Goal: Obtain resource: Download file/media

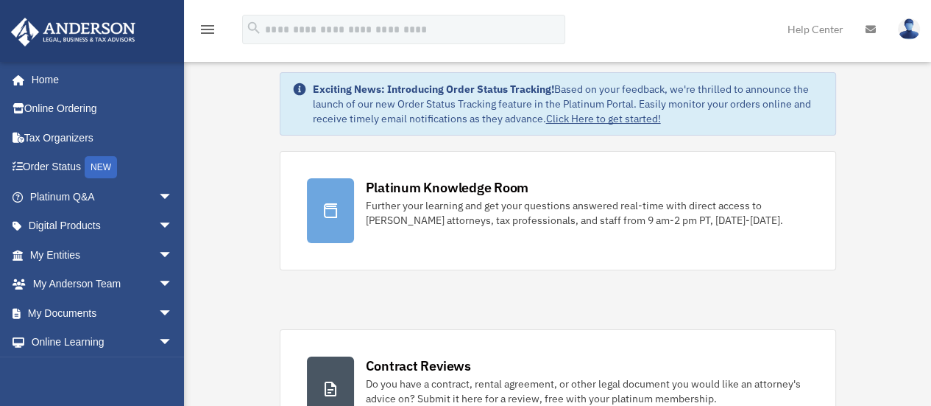
scroll to position [62, 0]
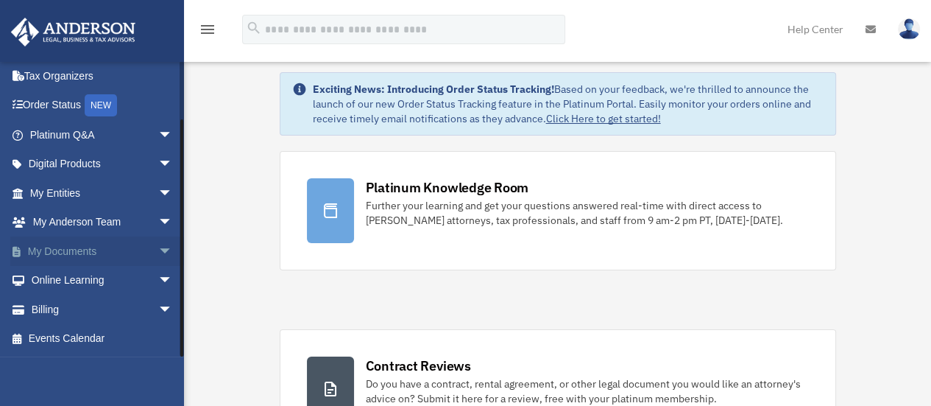
click at [44, 250] on link "My Documents arrow_drop_down" at bounding box center [102, 250] width 185 height 29
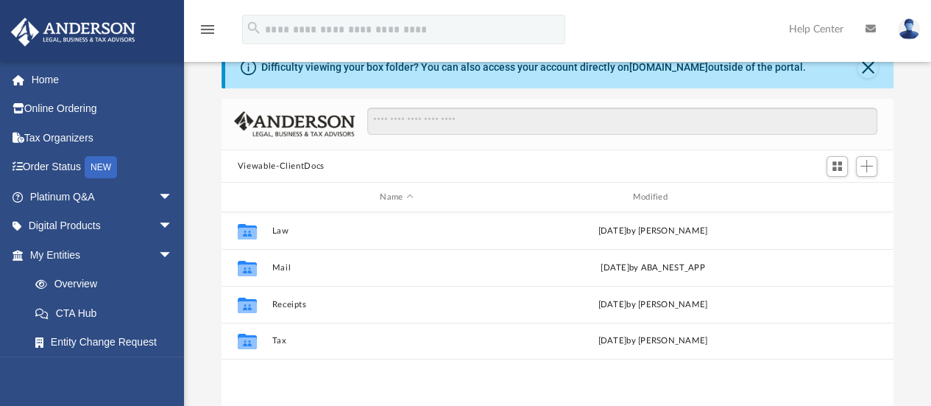
scroll to position [88, 0]
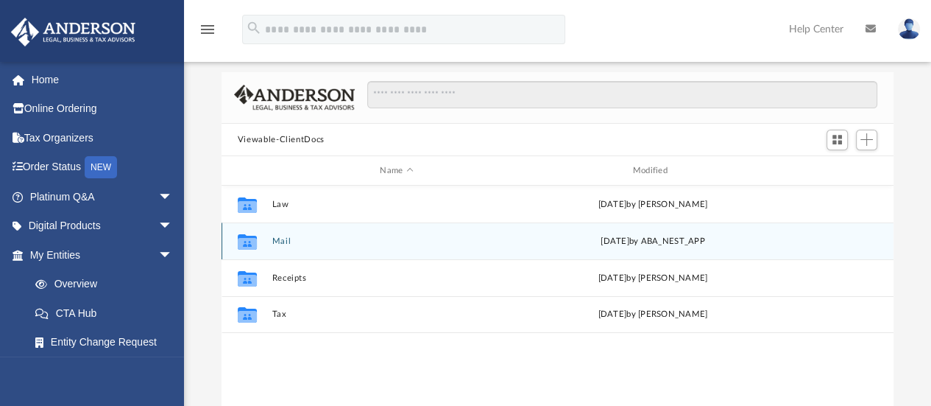
click at [280, 242] on button "Mail" at bounding box center [396, 241] width 249 height 10
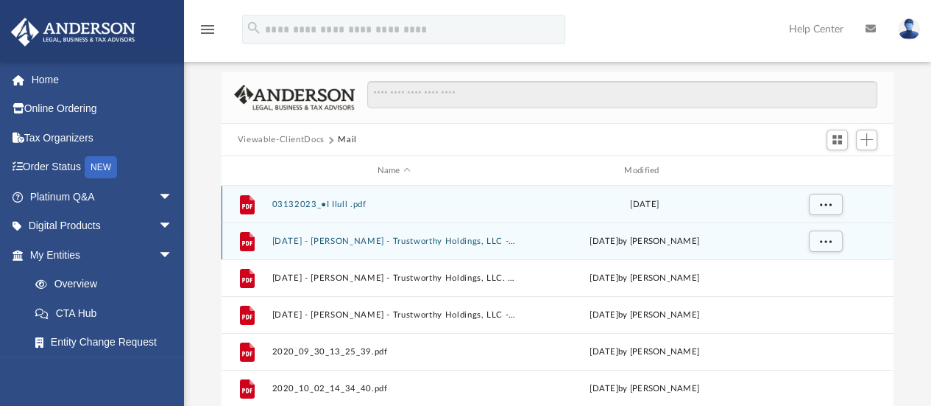
scroll to position [277, 660]
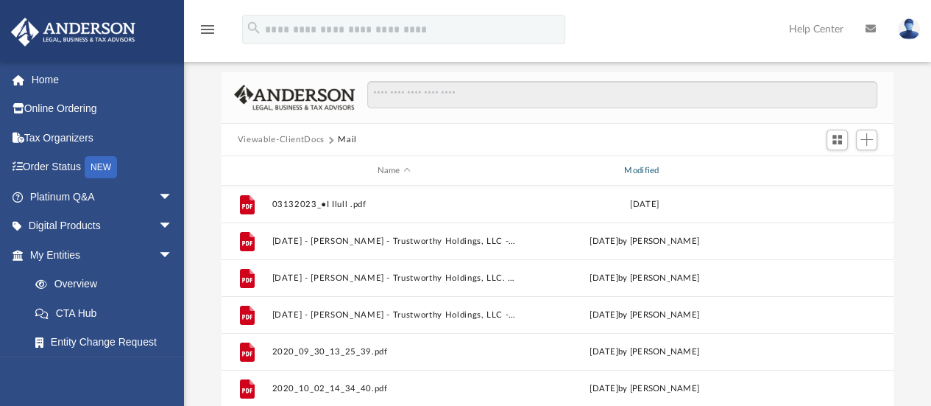
click at [640, 171] on div "Modified" at bounding box center [644, 170] width 244 height 13
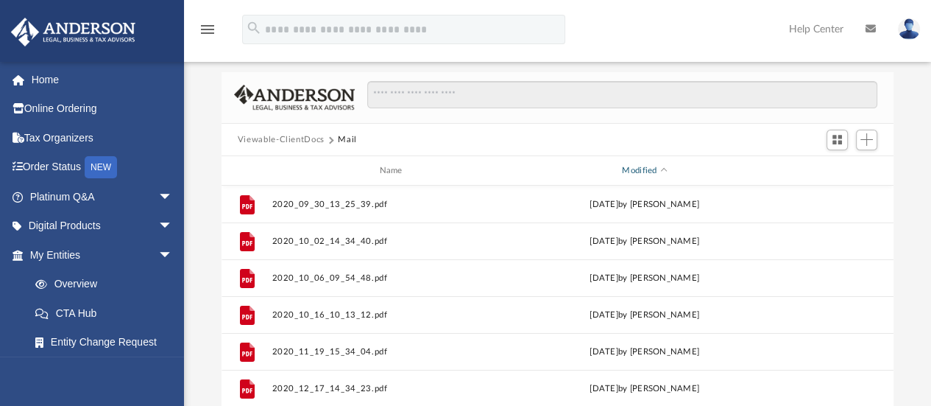
click at [636, 166] on div "Modified" at bounding box center [644, 170] width 244 height 13
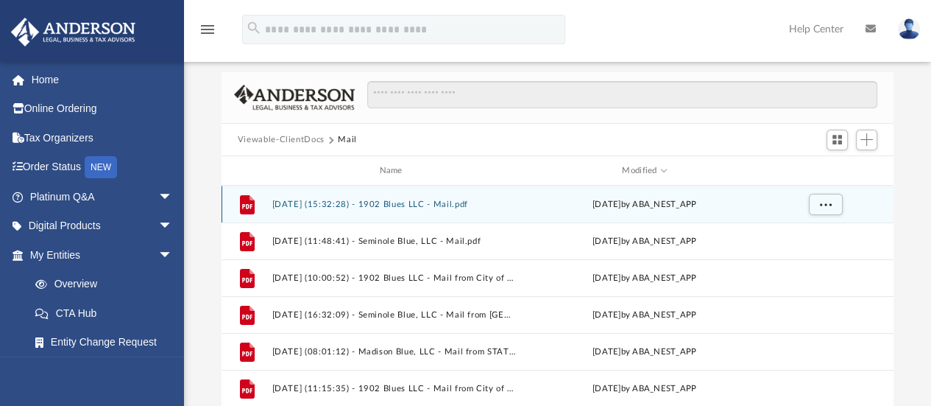
click at [294, 206] on button "2025.09.16 (15:32:28) - 1902 Blues LLC - Mail.pdf" at bounding box center [394, 204] width 244 height 10
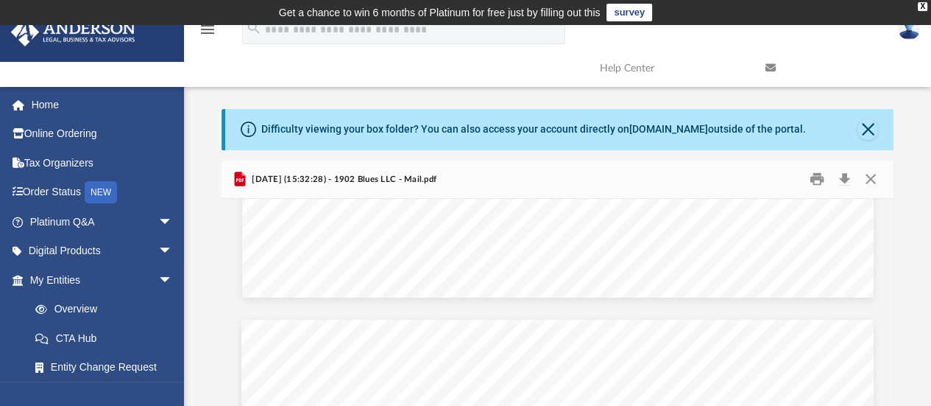
scroll to position [724, 0]
click at [865, 179] on button "Close" at bounding box center [870, 179] width 26 height 23
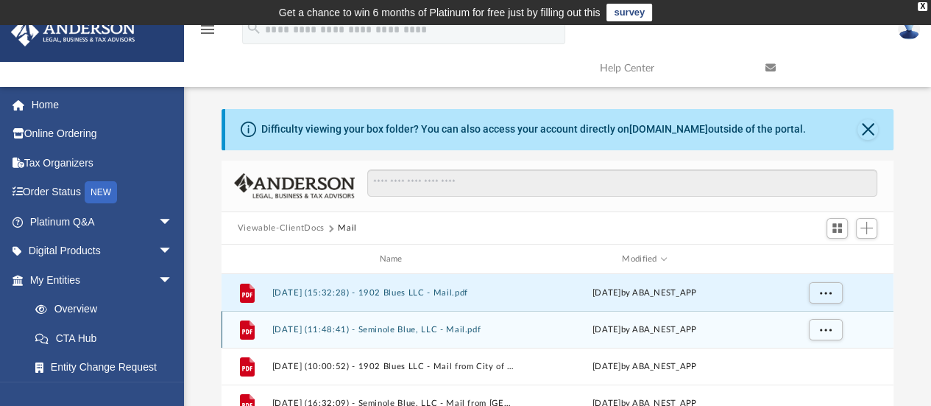
click at [330, 332] on button "2025.09.12 (11:48:41) - Seminole Blue, LLC - Mail.pdf" at bounding box center [394, 330] width 244 height 10
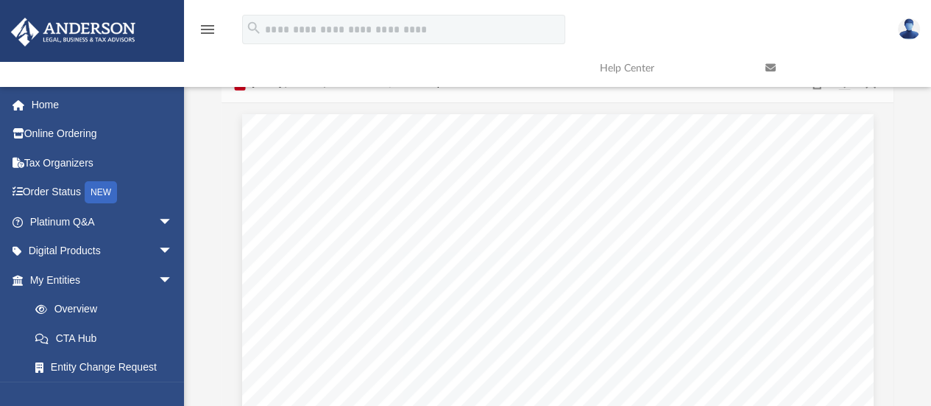
scroll to position [0, 0]
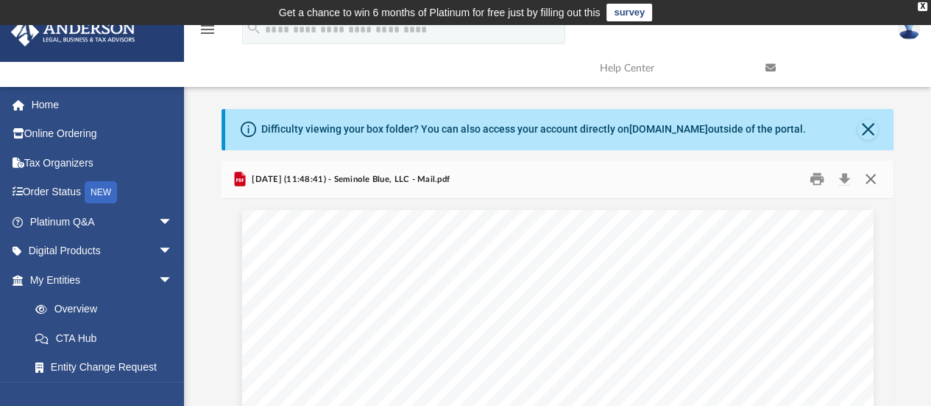
click at [871, 180] on button "Close" at bounding box center [870, 179] width 26 height 23
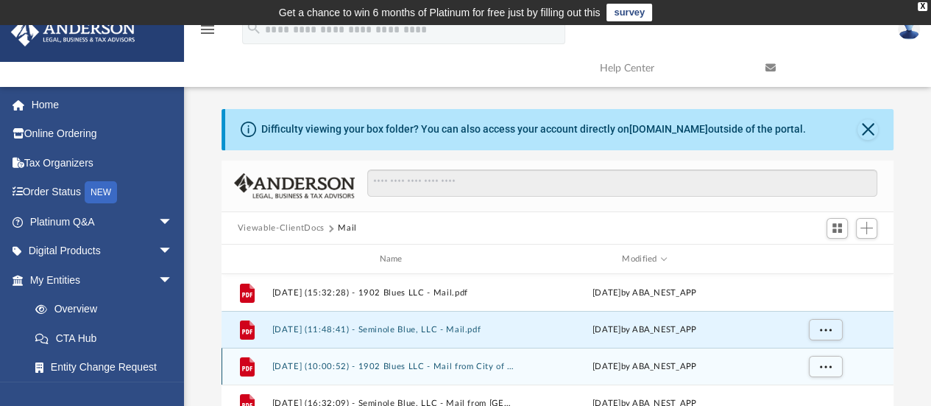
click at [575, 363] on div "Tue Aug 19 2025 by ABA_NEST_APP" at bounding box center [645, 366] width 244 height 13
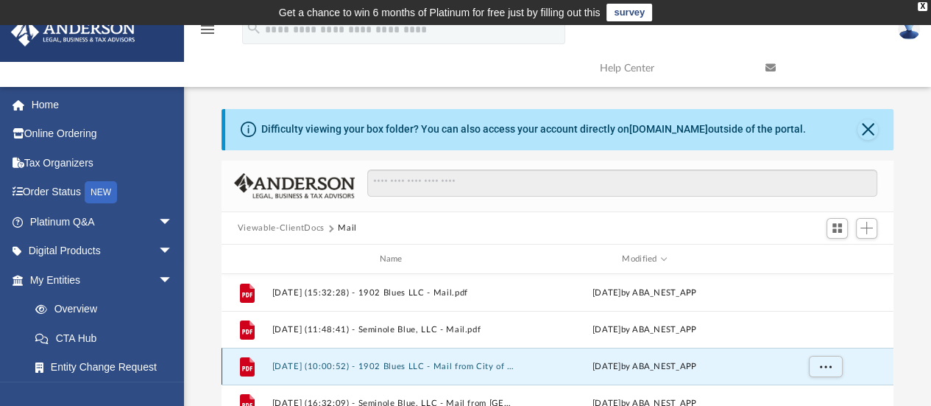
click at [333, 365] on button "2025.08.19 (10:00:52) - 1902 Blues LLC - Mail from City of Tampa Utilities.pdf" at bounding box center [394, 366] width 244 height 10
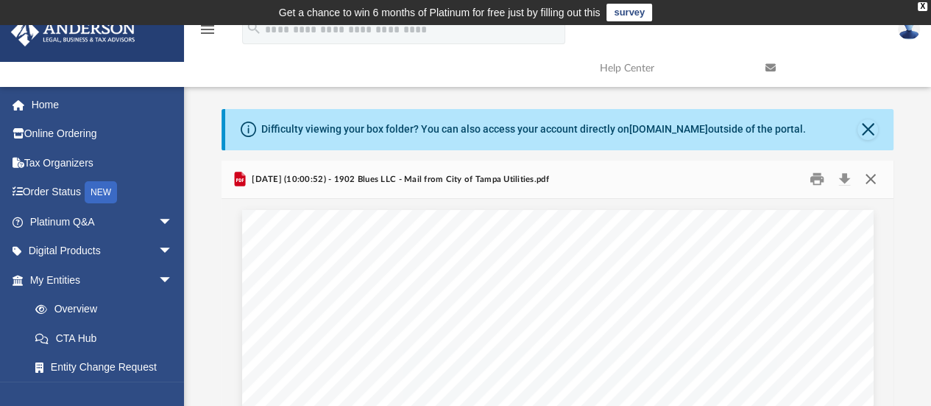
click at [871, 181] on button "Close" at bounding box center [870, 179] width 26 height 23
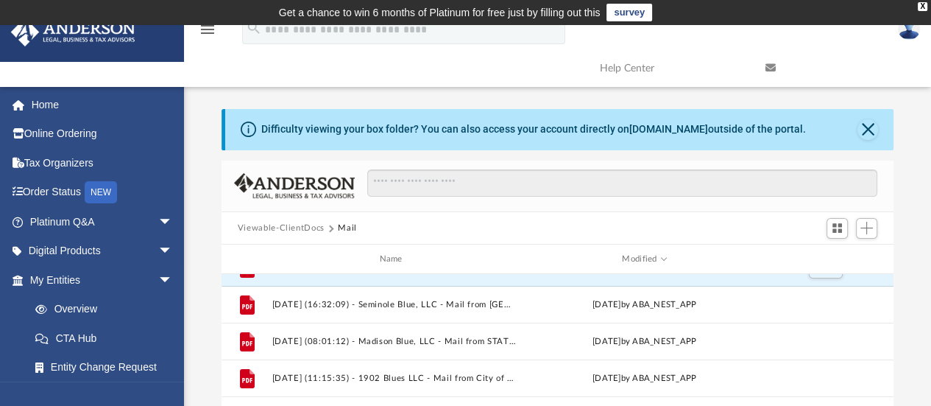
scroll to position [88, 0]
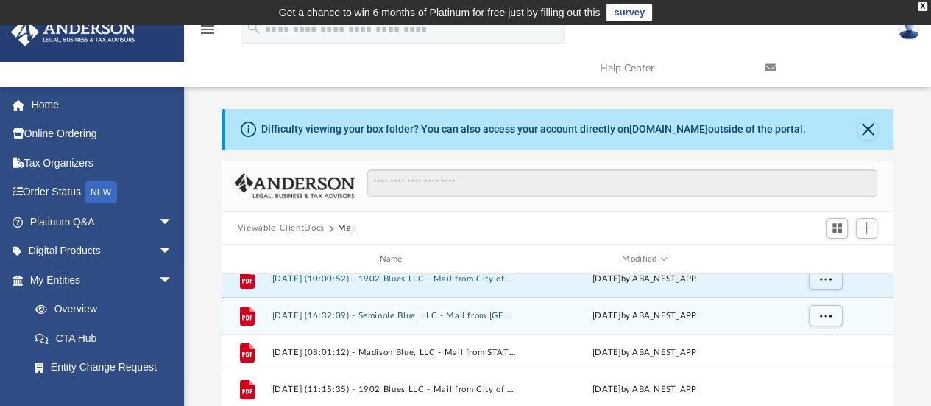
click at [446, 316] on button "2025.08.08 (16:32:09) - Seminole Blue, LLC - Mail from Lake Michigan Credit Uni…" at bounding box center [394, 316] width 244 height 10
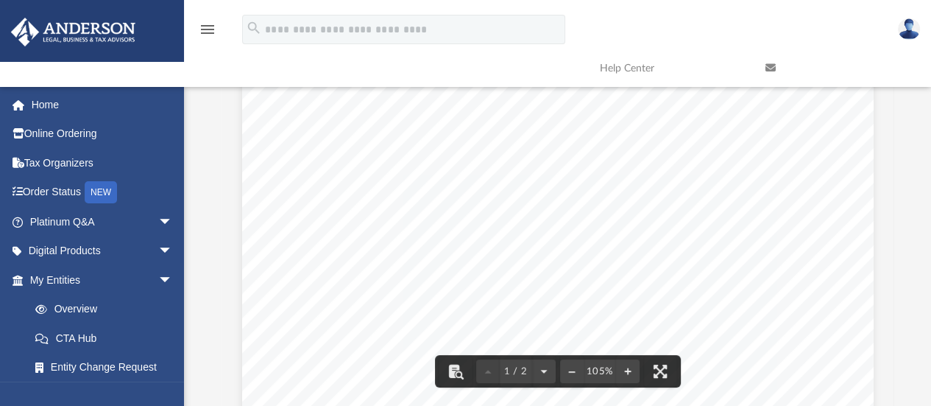
scroll to position [0, 0]
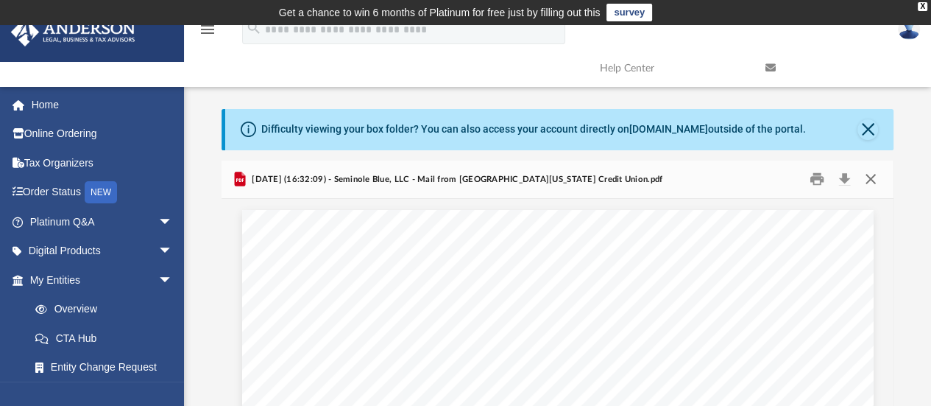
click at [868, 187] on button "Close" at bounding box center [870, 179] width 26 height 23
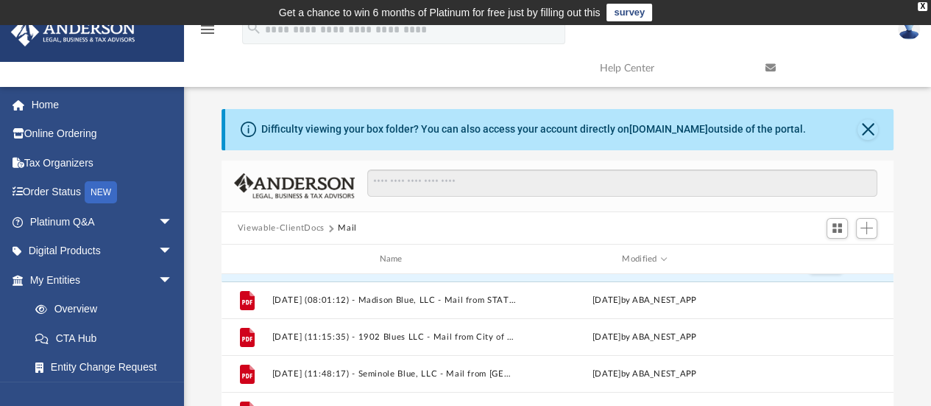
scroll to position [144, 0]
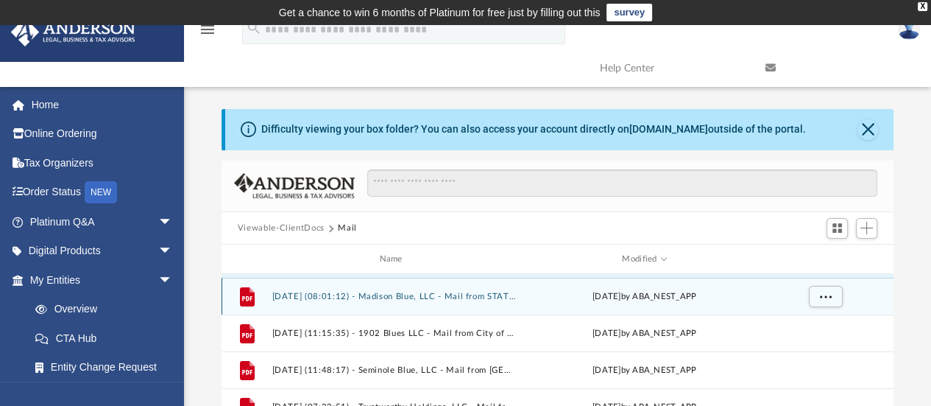
click at [347, 296] on button "2025.07.28 (08:01:12) - Madison Blue, LLC - Mail from STATE FARM FIRE AND CASUA…" at bounding box center [394, 296] width 244 height 10
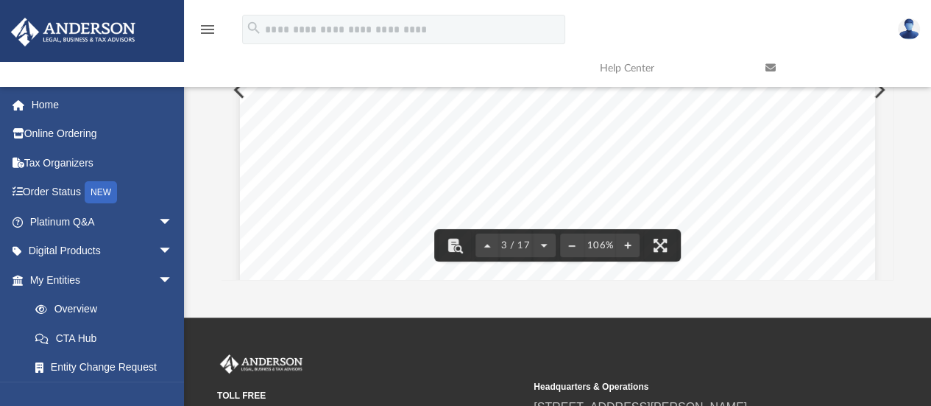
scroll to position [0, 0]
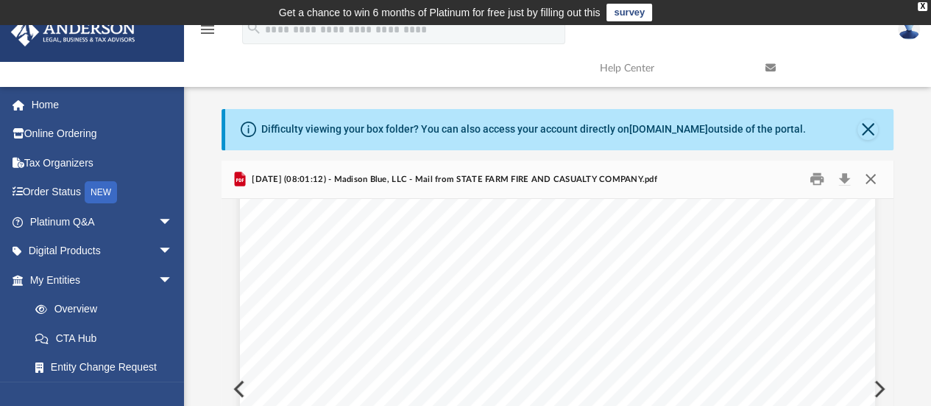
click at [873, 176] on button "Close" at bounding box center [870, 179] width 26 height 23
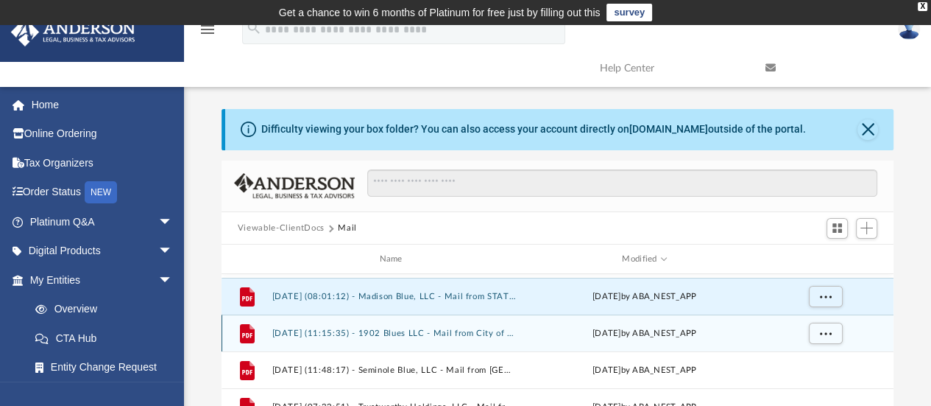
click at [418, 335] on button "2025.07.16 (11:15:35) - 1902 Blues LLC - Mail from City of Tampa Utilities.pdf" at bounding box center [394, 333] width 244 height 10
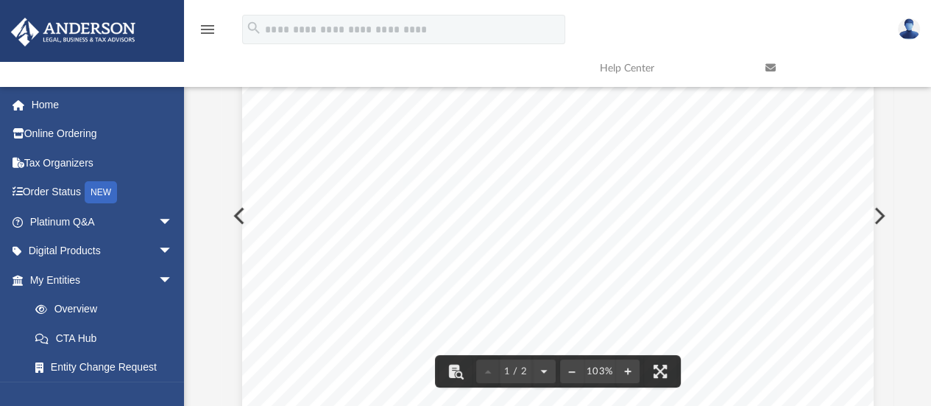
scroll to position [353, 0]
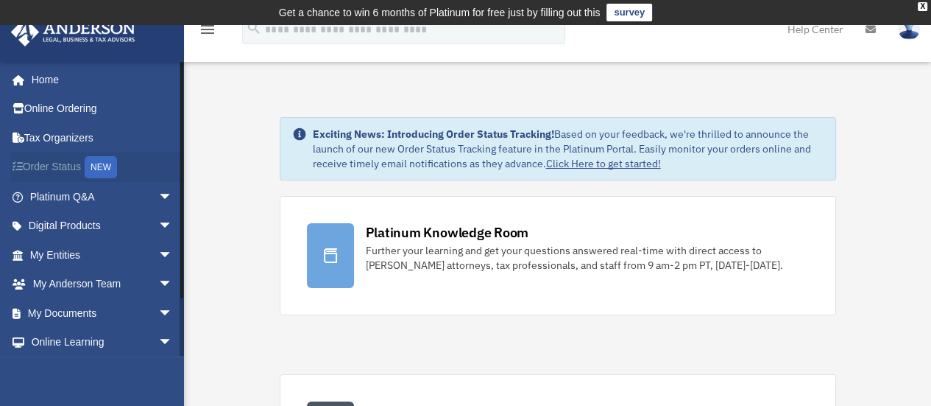
click at [60, 166] on link "Order Status NEW" at bounding box center [102, 167] width 185 height 30
click at [66, 311] on link "My Documents arrow_drop_down" at bounding box center [102, 312] width 185 height 29
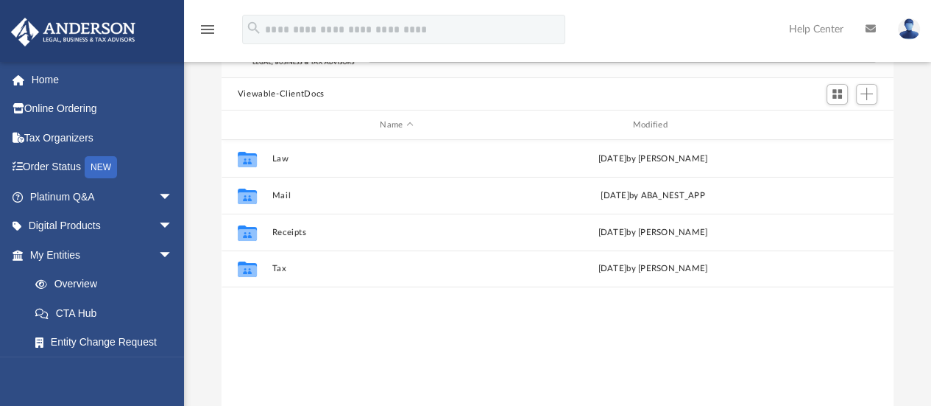
scroll to position [170, 0]
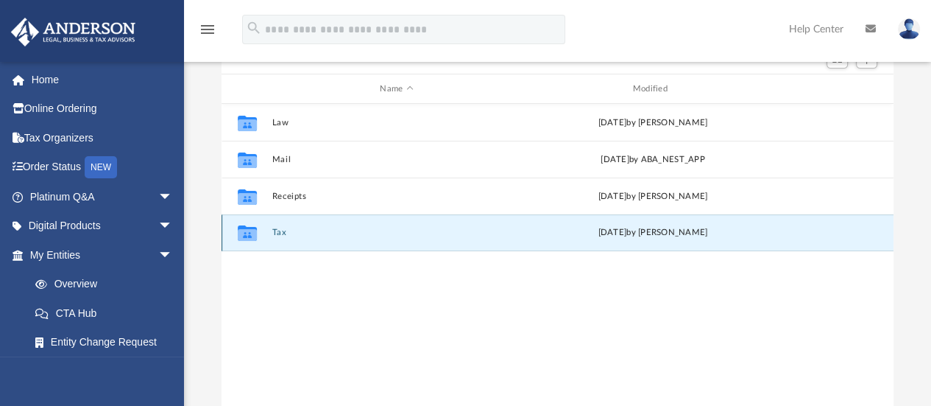
click at [282, 233] on button "Tax" at bounding box center [396, 233] width 249 height 10
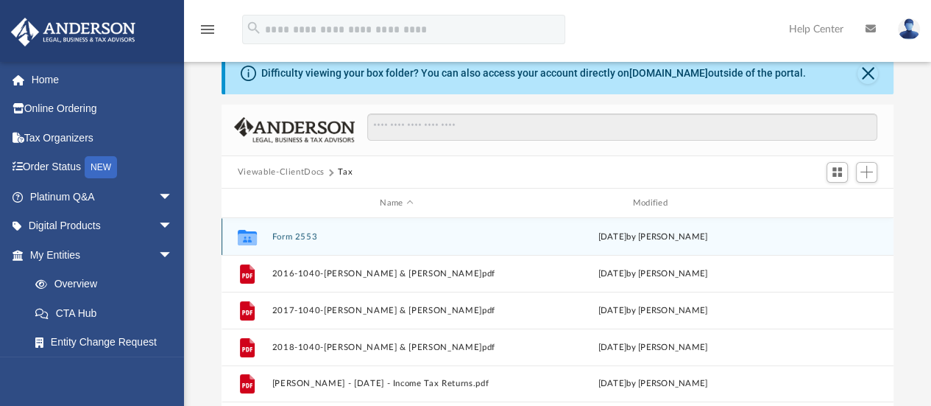
scroll to position [0, 0]
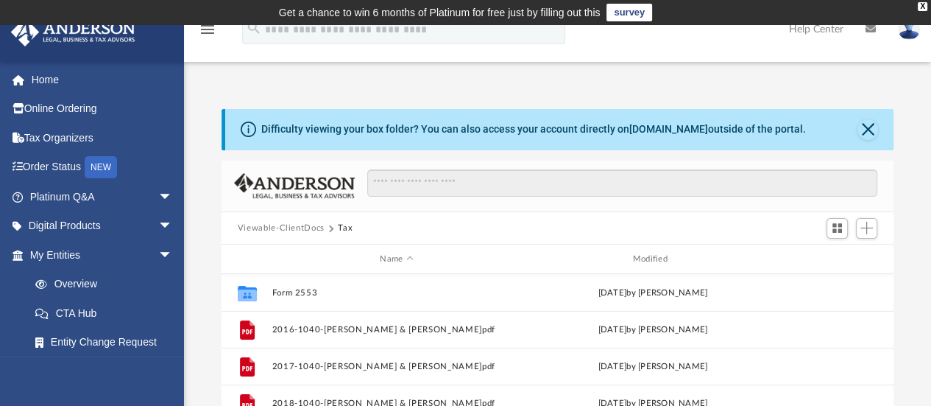
click at [304, 229] on button "Viewable-ClientDocs" at bounding box center [281, 228] width 87 height 13
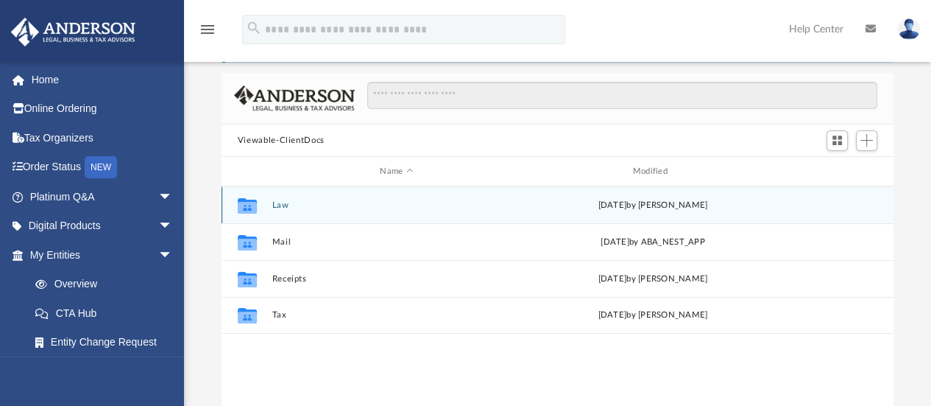
scroll to position [89, 0]
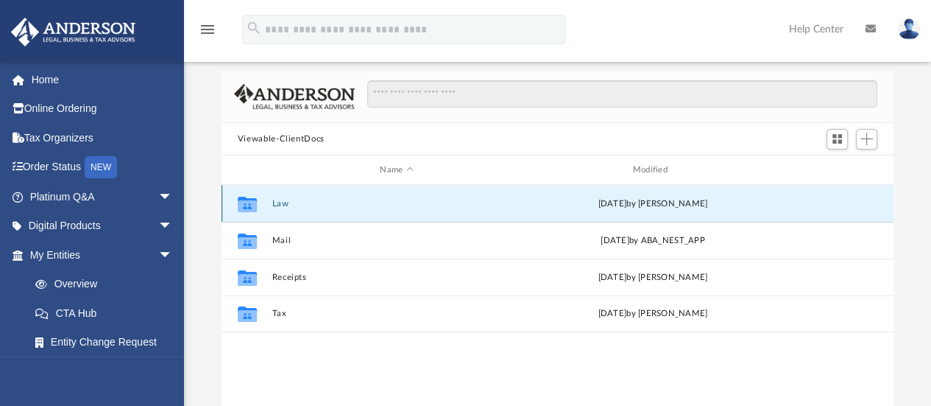
click at [277, 203] on button "Law" at bounding box center [396, 204] width 249 height 10
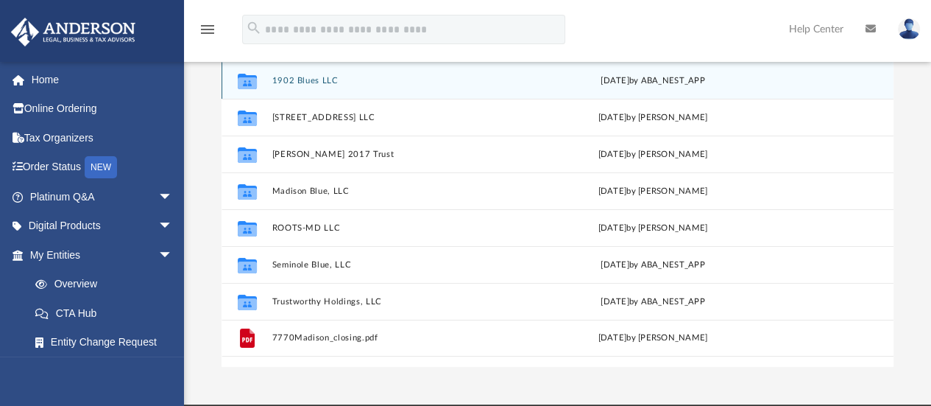
scroll to position [216, 0]
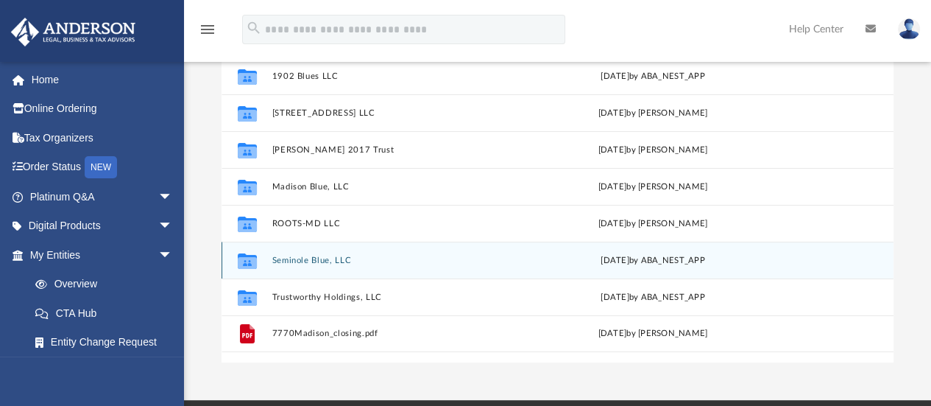
click at [306, 259] on button "Seminole Blue, LLC" at bounding box center [396, 260] width 249 height 10
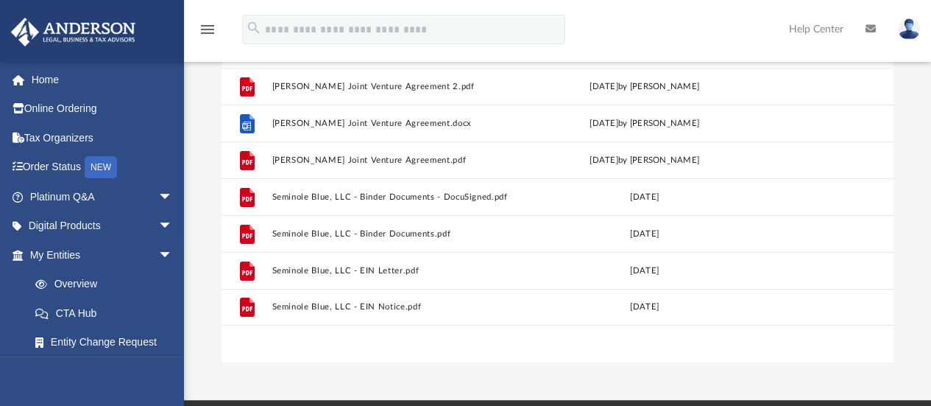
scroll to position [0, 0]
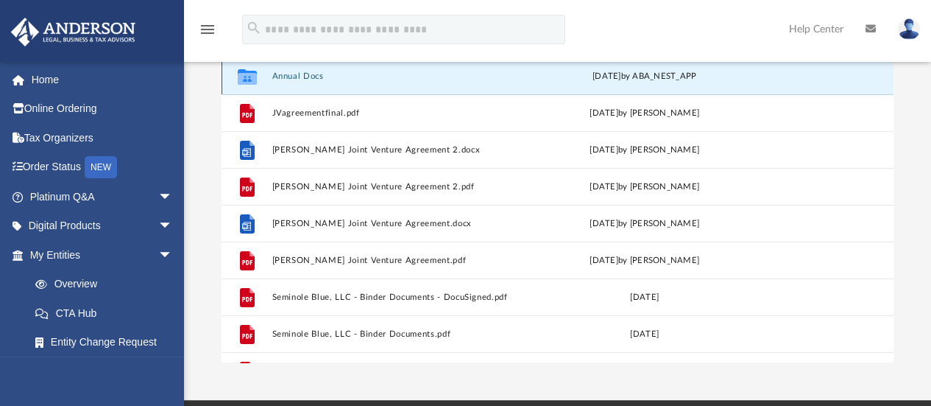
click at [315, 75] on button "Annual Docs" at bounding box center [394, 76] width 244 height 10
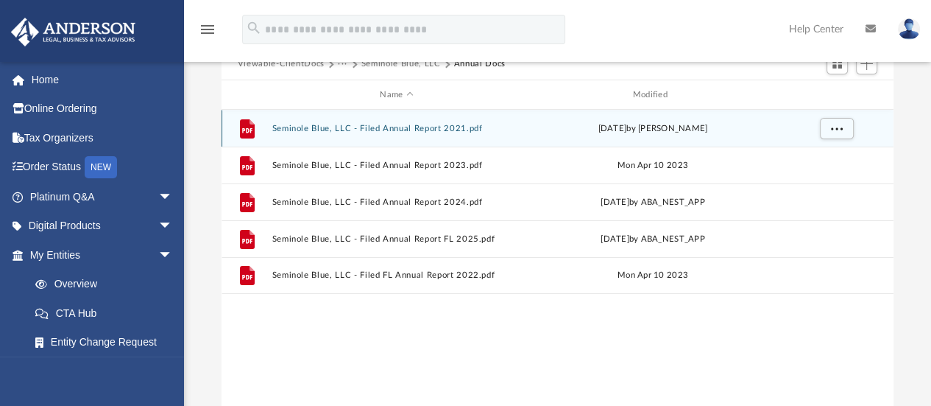
scroll to position [162, 0]
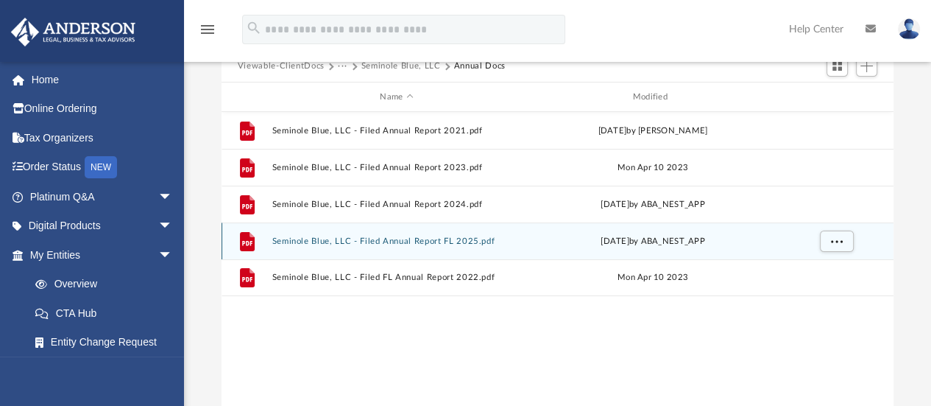
click at [307, 240] on button "Seminole Blue, LLC - Filed Annual Report FL 2025.pdf" at bounding box center [396, 241] width 249 height 10
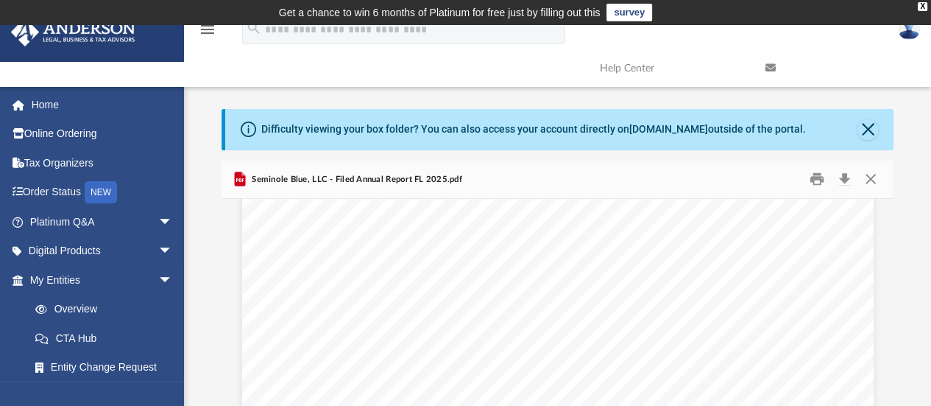
scroll to position [243, 0]
click at [870, 129] on button "Close" at bounding box center [867, 129] width 21 height 21
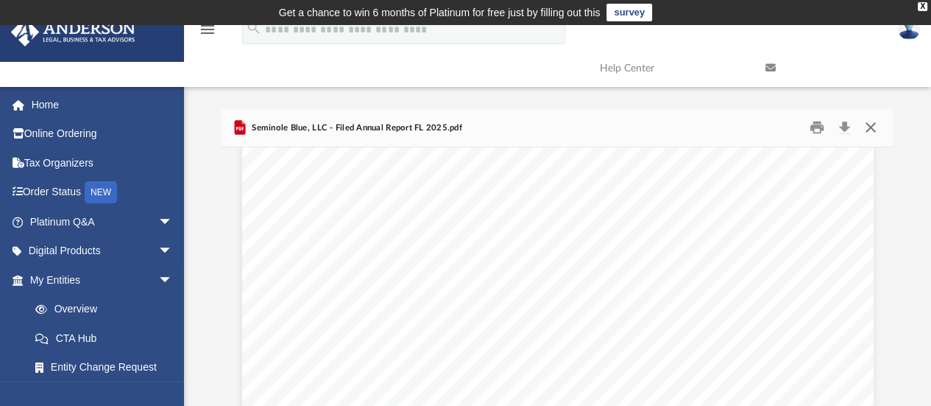
click at [876, 130] on button "Close" at bounding box center [870, 127] width 26 height 23
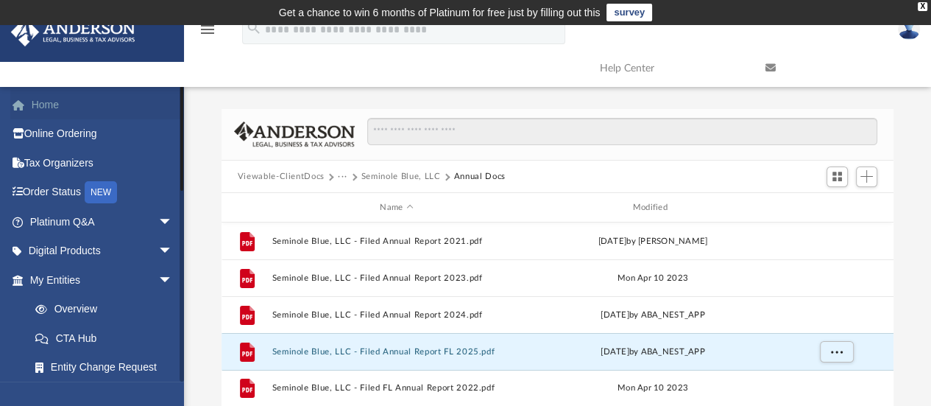
click at [47, 110] on link "Home" at bounding box center [102, 104] width 185 height 29
